Goal: Task Accomplishment & Management: Complete application form

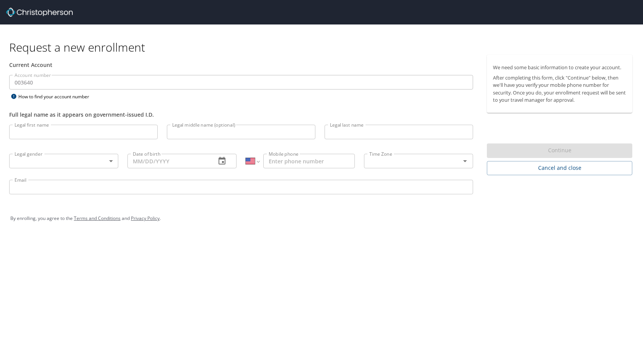
select select "US"
click at [43, 128] on input "Legal first name" at bounding box center [83, 132] width 148 height 15
type input "Destyni"
click at [333, 135] on input "Legal last name" at bounding box center [399, 132] width 148 height 15
type input "Peoples"
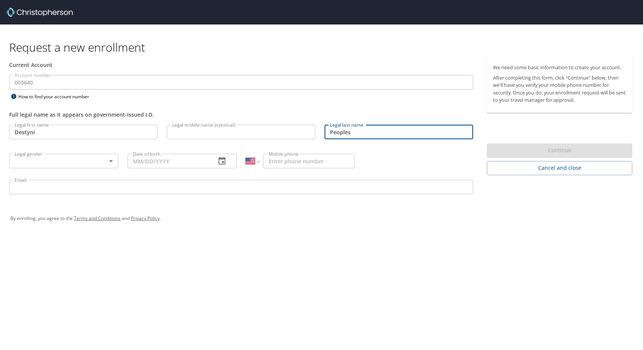
click at [177, 159] on input "Date of birth" at bounding box center [168, 161] width 82 height 15
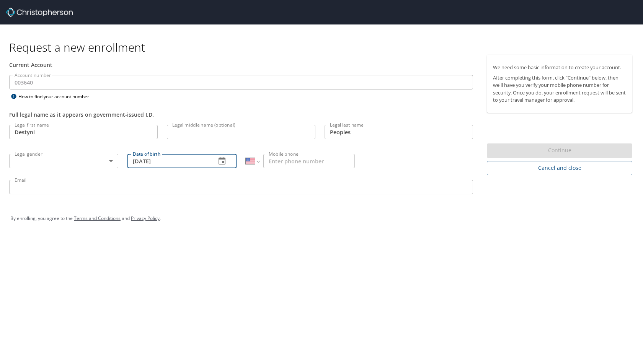
type input "[DATE]"
click at [96, 162] on body "Request a new enrollment Current Account Account number 003640 Account number H…" at bounding box center [321, 175] width 643 height 350
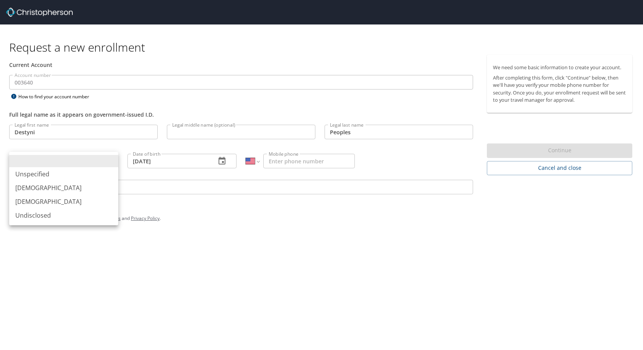
click at [60, 196] on li "[DEMOGRAPHIC_DATA]" at bounding box center [63, 202] width 109 height 14
type input "[DEMOGRAPHIC_DATA]"
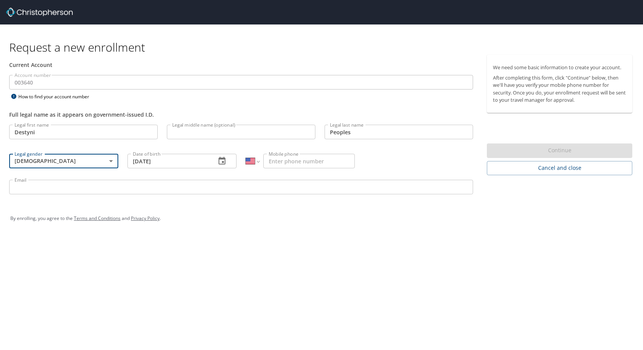
click at [62, 187] on input "Email" at bounding box center [241, 187] width 464 height 15
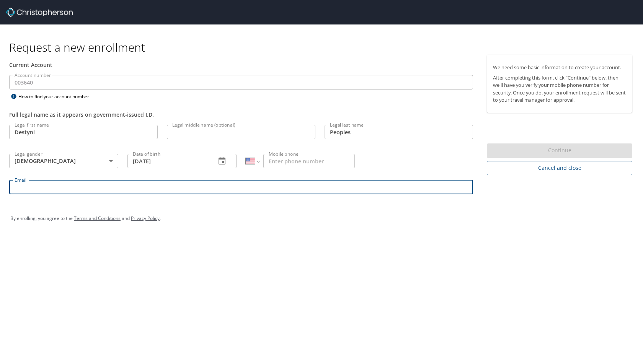
type input "[EMAIL_ADDRESS][PERSON_NAME][DOMAIN_NAME]"
click at [305, 163] on input "Mobile phone" at bounding box center [308, 161] width 91 height 15
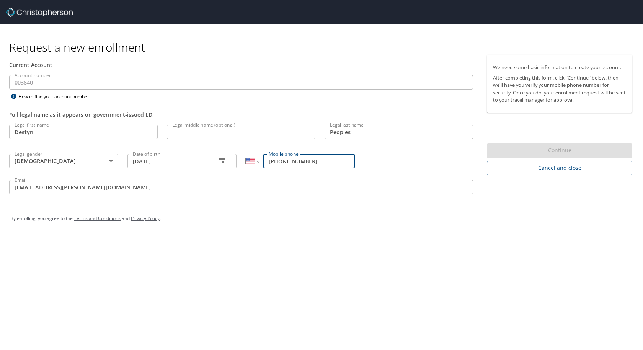
type input "[PHONE_NUMBER]"
click at [135, 254] on div "Request a new enrollment Current Account Account number 003640 Account number H…" at bounding box center [321, 175] width 643 height 350
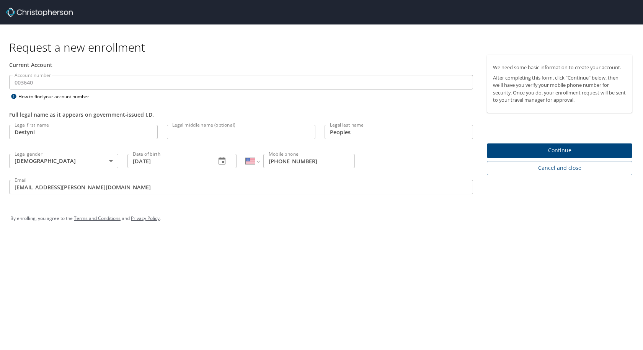
click at [222, 254] on div "Request a new enrollment Current Account Account number 003640 Account number H…" at bounding box center [321, 175] width 643 height 350
click at [263, 132] on input "Legal middle name (optional)" at bounding box center [241, 132] width 148 height 15
type input "Jyream"
click at [383, 211] on div "By enrolling, you agree to the Terms and Conditions and Privacy Policy ." at bounding box center [321, 218] width 622 height 19
click at [560, 147] on span "Continue" at bounding box center [559, 151] width 133 height 10
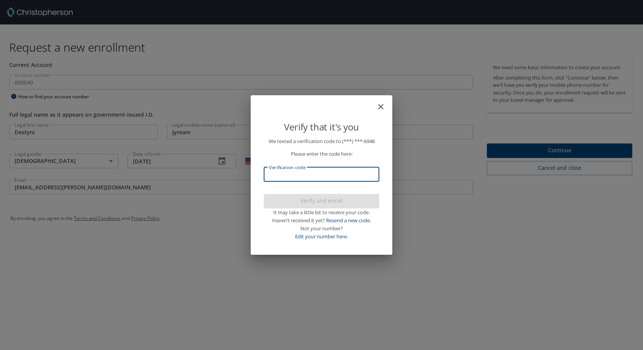
click at [324, 173] on input "Verification code" at bounding box center [322, 174] width 116 height 15
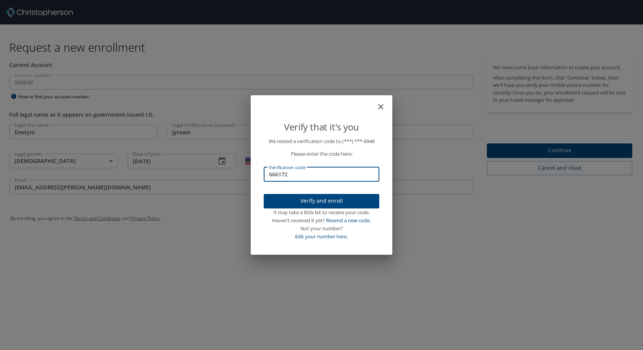
type input "666172"
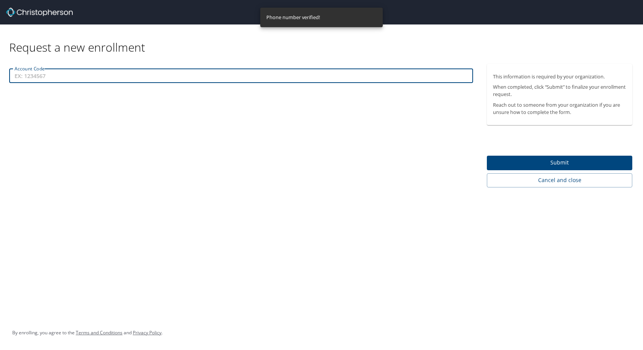
click at [189, 75] on input "Account Code" at bounding box center [241, 76] width 464 height 15
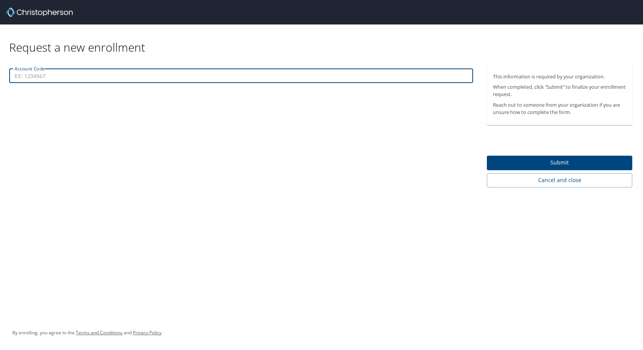
click at [297, 120] on div "Account Code Account Code" at bounding box center [241, 126] width 482 height 124
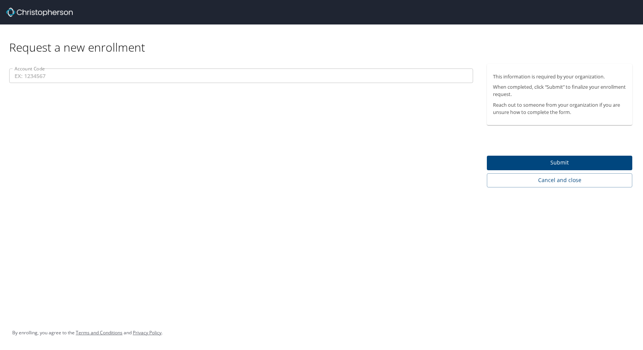
click at [496, 158] on span "Submit" at bounding box center [559, 163] width 133 height 10
